Goal: Task Accomplishment & Management: Use online tool/utility

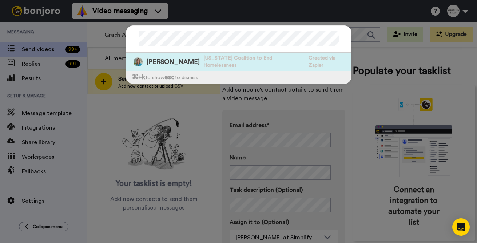
click at [172, 60] on span "[PERSON_NAME]" at bounding box center [172, 61] width 53 height 9
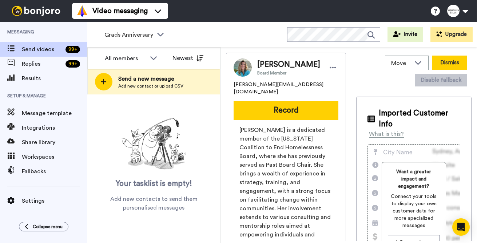
click at [455, 63] on button "Dismiss" at bounding box center [449, 63] width 35 height 15
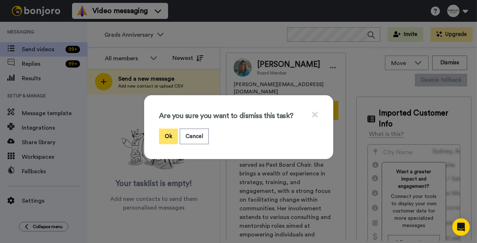
click at [165, 136] on button "Ok" at bounding box center [168, 137] width 19 height 16
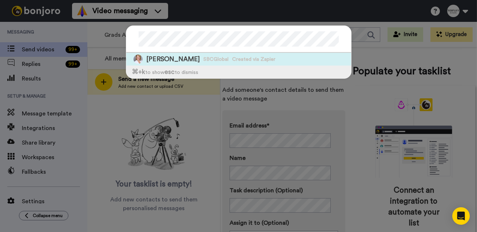
click at [219, 59] on div "[PERSON_NAME] SBCGlobal Created via Zapier" at bounding box center [238, 59] width 225 height 13
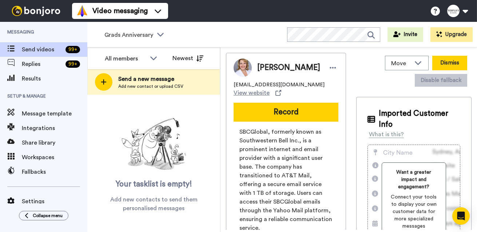
click at [449, 60] on button "Dismiss" at bounding box center [449, 63] width 35 height 15
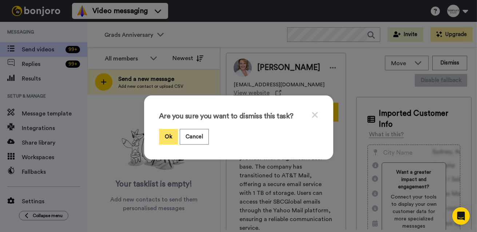
click at [172, 134] on button "Ok" at bounding box center [168, 137] width 19 height 16
